Goal: Task Accomplishment & Management: Use online tool/utility

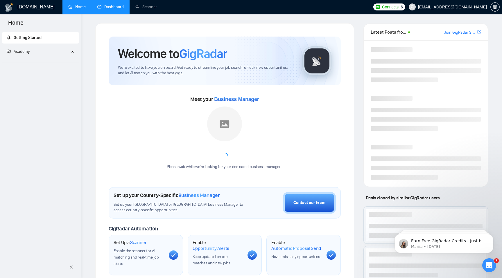
click at [111, 8] on link "Dashboard" at bounding box center [110, 6] width 26 height 5
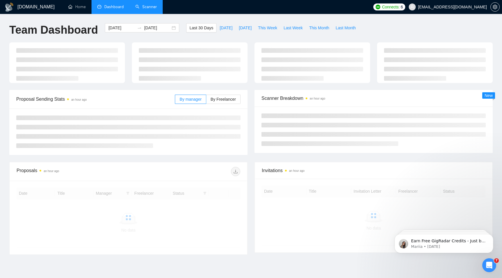
click at [146, 8] on link "Scanner" at bounding box center [145, 6] width 21 height 5
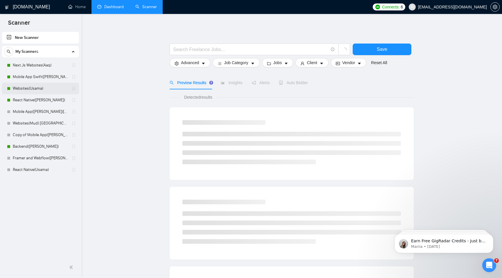
click at [57, 90] on link "Websites(Usama)" at bounding box center [40, 89] width 55 height 12
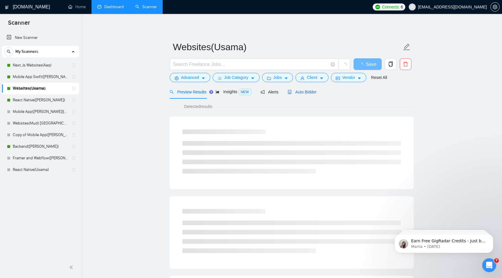
click at [308, 92] on span "Auto Bidder" at bounding box center [302, 92] width 29 height 5
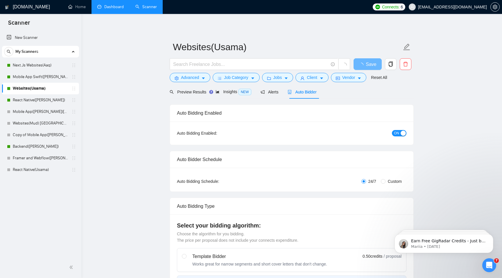
click at [398, 133] on span "ON" at bounding box center [396, 133] width 5 height 6
click at [360, 64] on button "Save" at bounding box center [368, 64] width 28 height 12
click at [31, 171] on link "React Native(Usama)" at bounding box center [40, 170] width 55 height 12
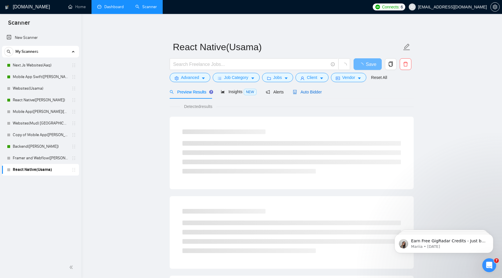
click at [303, 94] on span "Auto Bidder" at bounding box center [307, 92] width 29 height 5
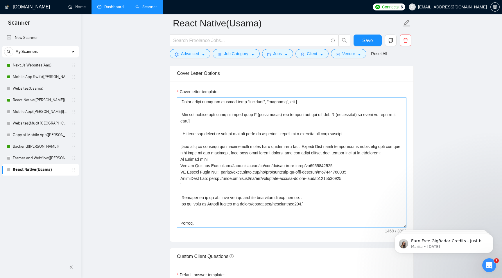
scroll to position [615, 0]
click at [35, 96] on link "React Native([PERSON_NAME])" at bounding box center [40, 100] width 55 height 12
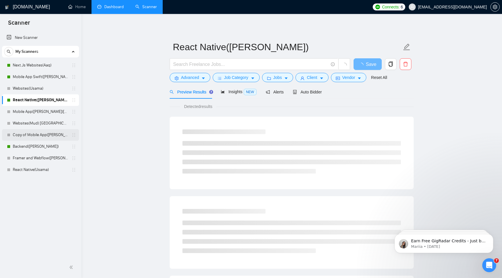
click at [51, 131] on link "Copy of Mobile App([PERSON_NAME])" at bounding box center [40, 135] width 55 height 12
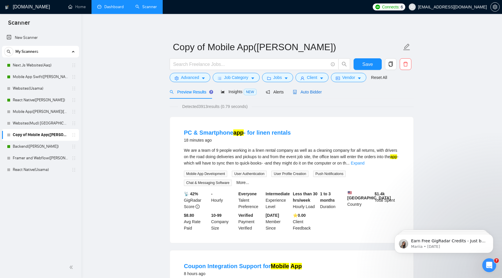
click at [316, 93] on span "Auto Bidder" at bounding box center [307, 92] width 29 height 5
